Goal: Information Seeking & Learning: Understand process/instructions

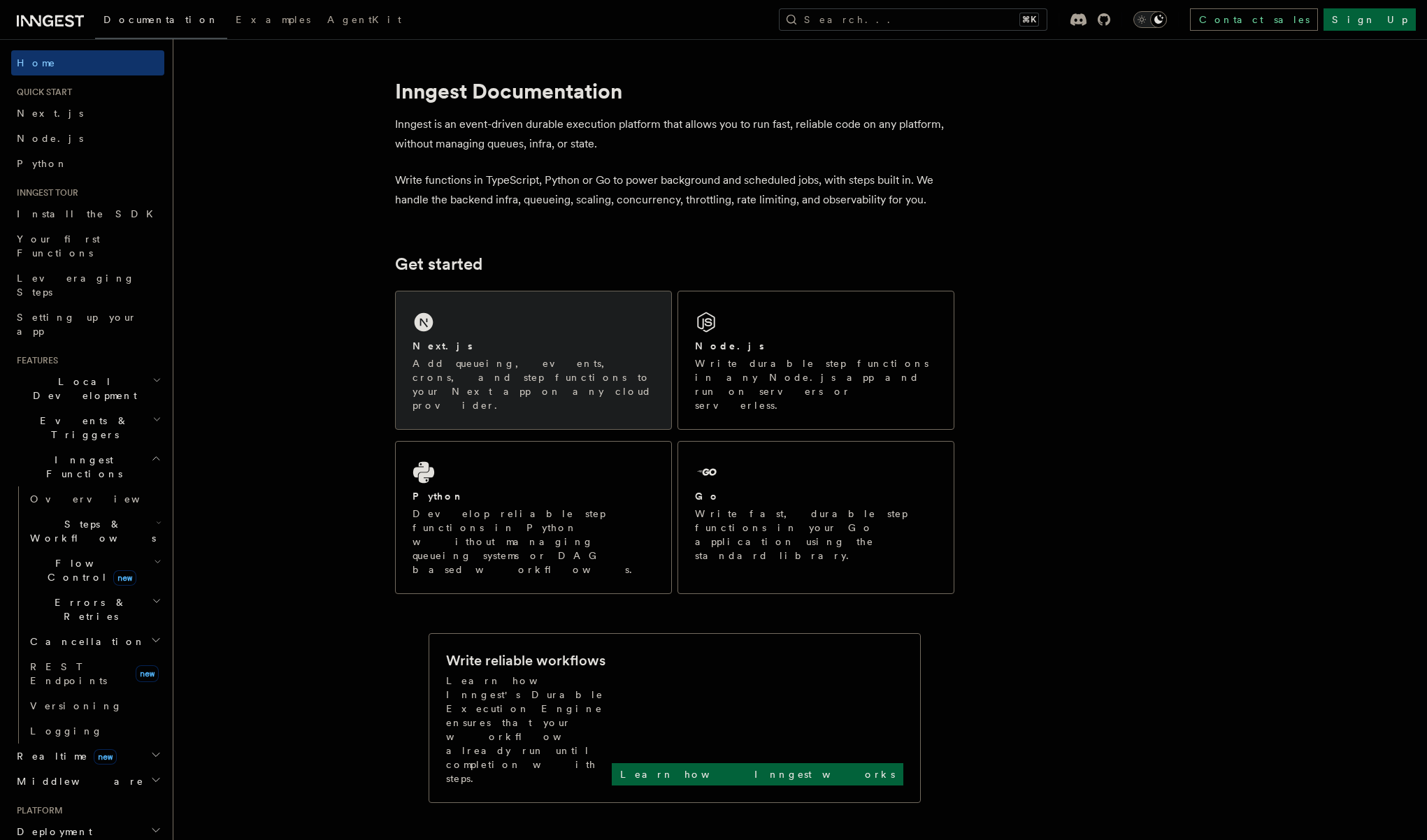
click at [437, 353] on h2 "Next.js" at bounding box center [443, 346] width 60 height 14
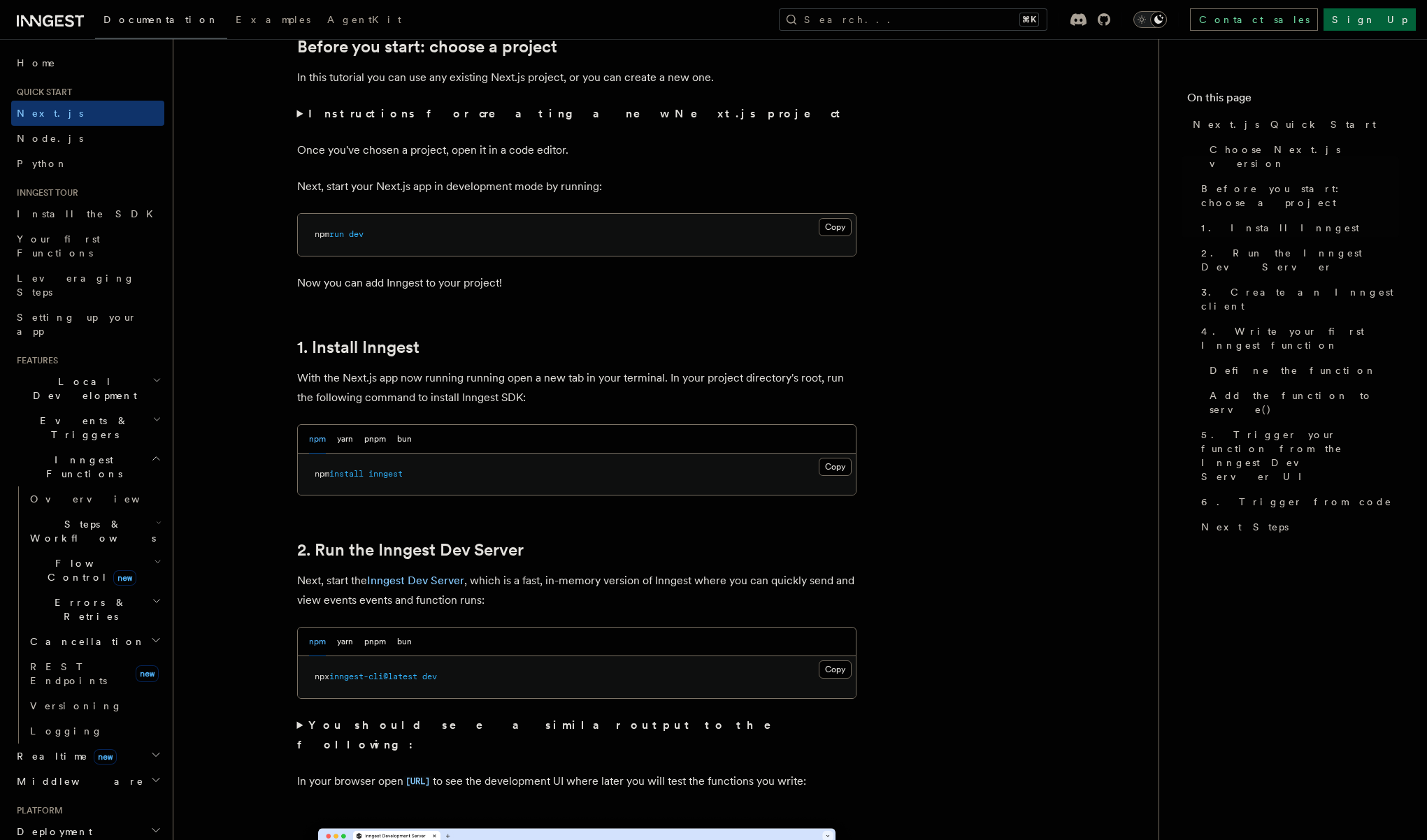
scroll to position [506, 0]
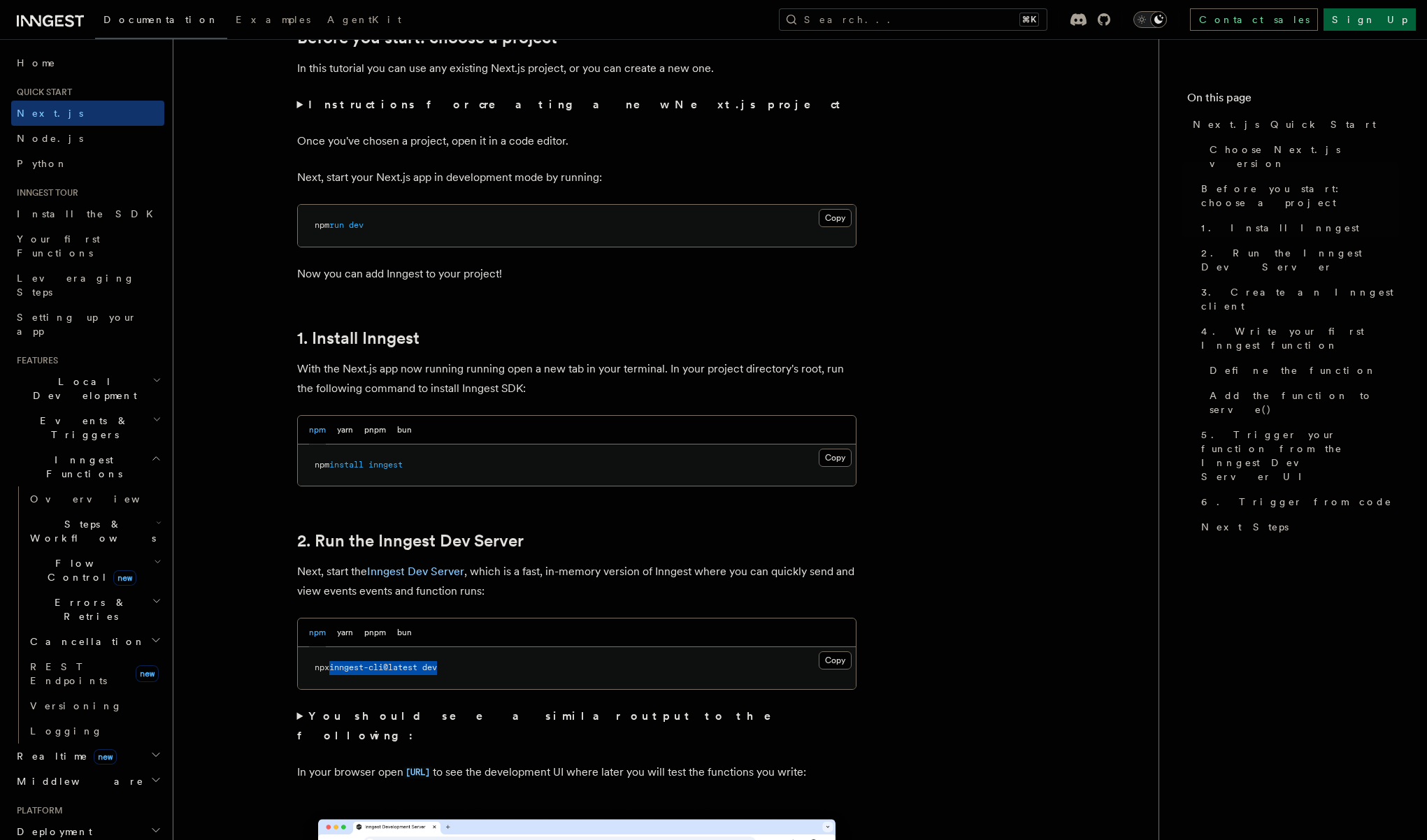
drag, startPoint x: 450, startPoint y: 669, endPoint x: 333, endPoint y: 670, distance: 117.0
click at [333, 670] on pre "npx inngest-cli@latest dev" at bounding box center [576, 668] width 558 height 42
click at [374, 632] on button "pnpm" at bounding box center [375, 634] width 21 height 29
copy span "pnpm dlx inngest-cli@latest dev"
drag, startPoint x: 479, startPoint y: 667, endPoint x: 304, endPoint y: 670, distance: 175.0
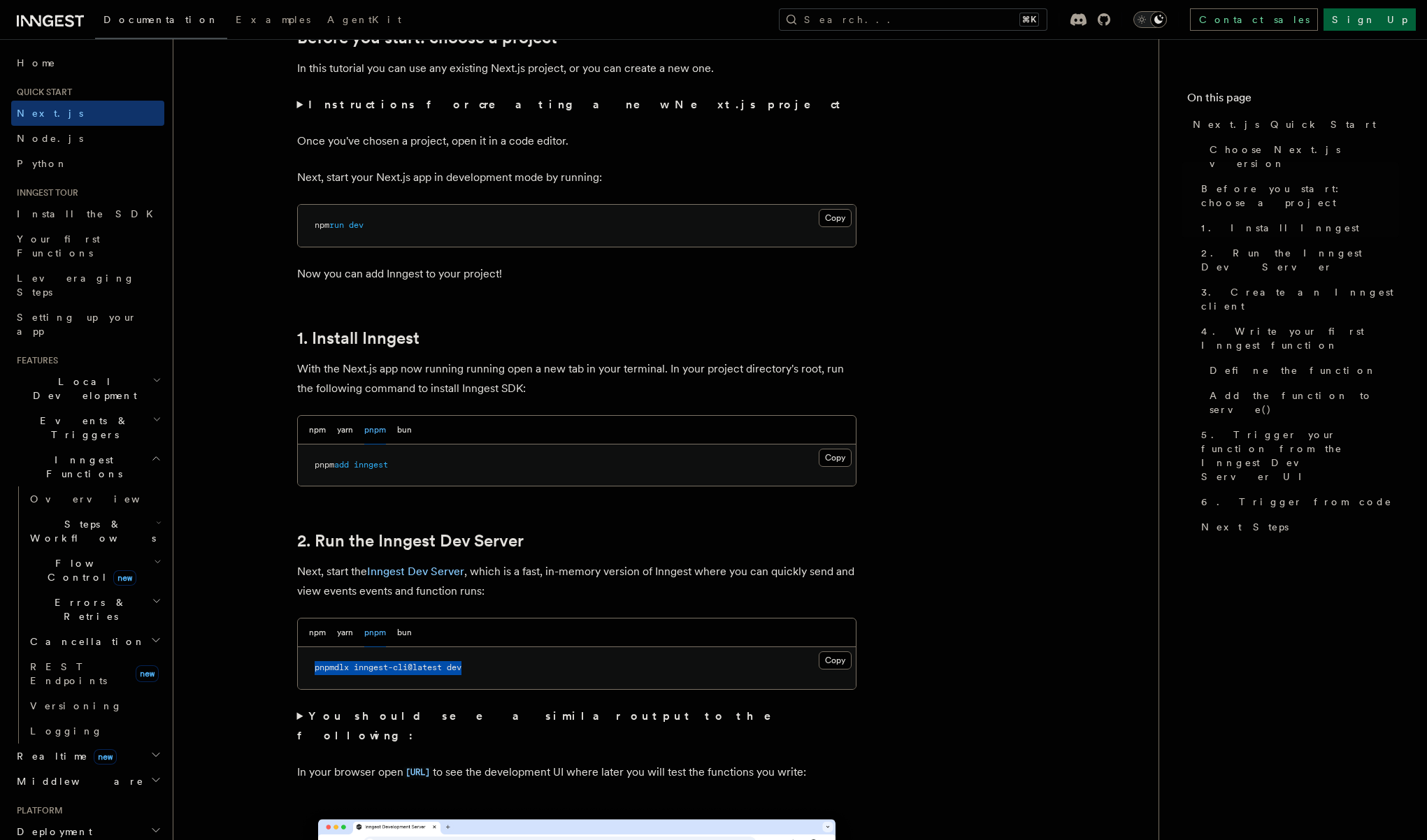
click at [304, 670] on pre "pnpm dlx inngest-cli@latest dev" at bounding box center [576, 668] width 558 height 42
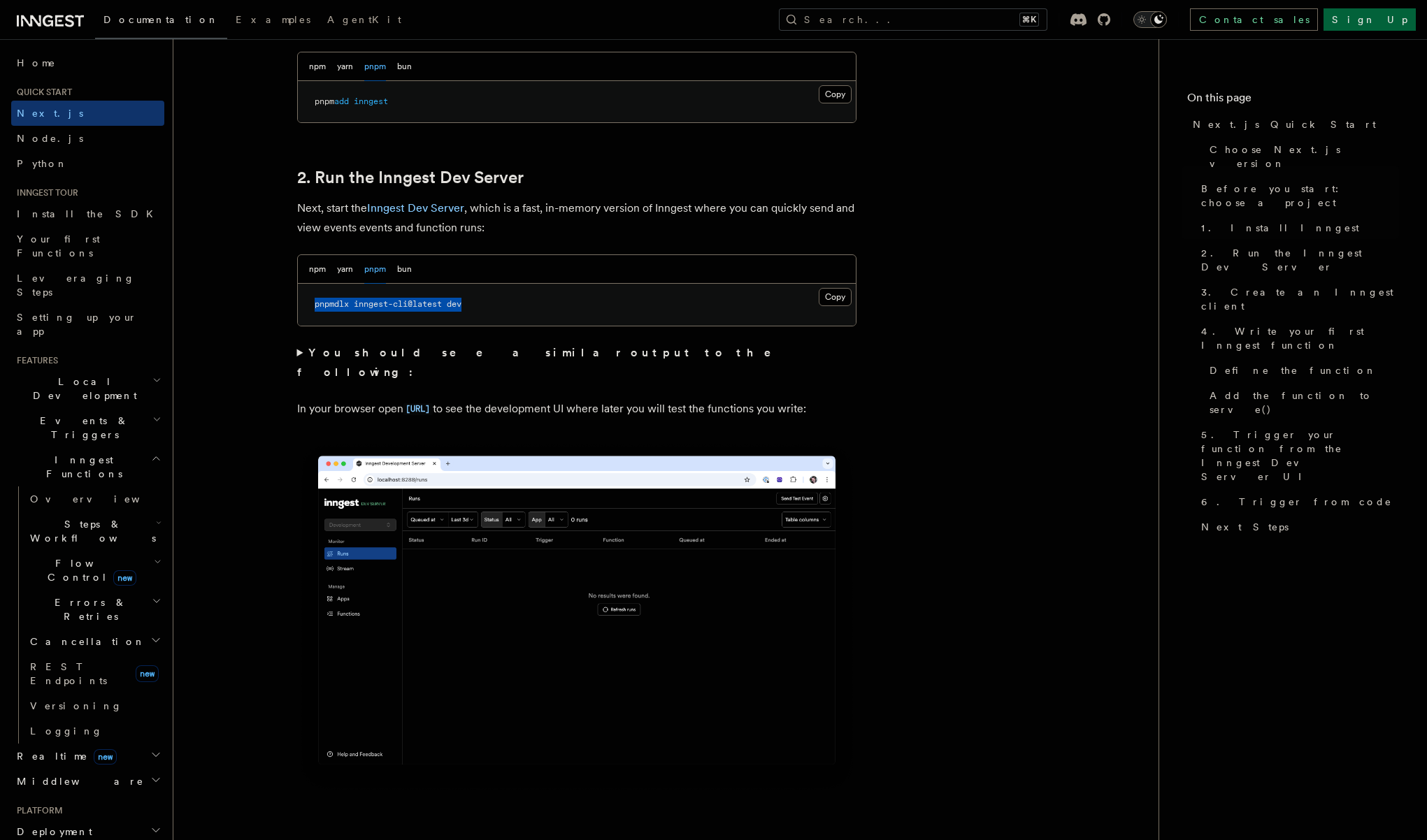
scroll to position [1048, 0]
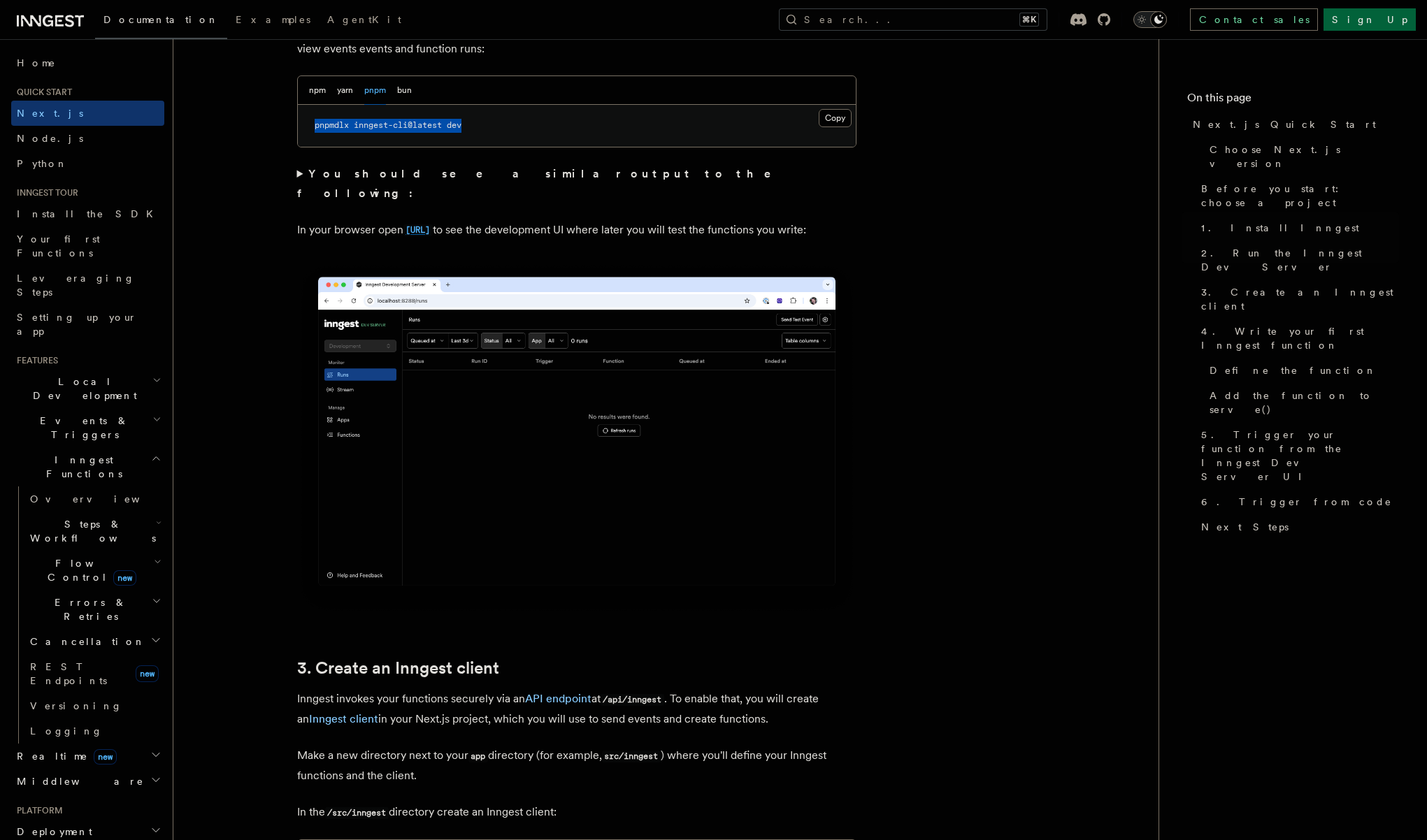
drag, startPoint x: 515, startPoint y: 209, endPoint x: 409, endPoint y: 206, distance: 106.0
click at [409, 220] on p "In your browser open http://localhost:8288 to see the development UI where late…" at bounding box center [576, 230] width 559 height 20
copy code "http://localhost:8288"
click at [327, 21] on span "AgentKit" at bounding box center [364, 19] width 74 height 12
